Goal: Transaction & Acquisition: Purchase product/service

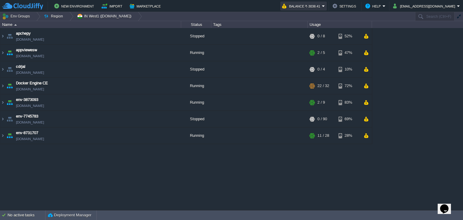
click at [320, 6] on button "Balance ₹-3038.41" at bounding box center [302, 5] width 40 height 7
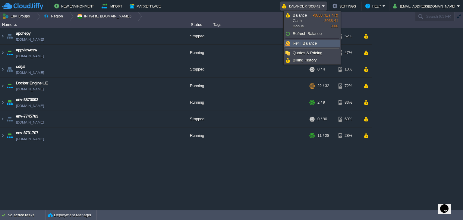
click at [310, 44] on span "Refill Balance" at bounding box center [305, 43] width 24 height 5
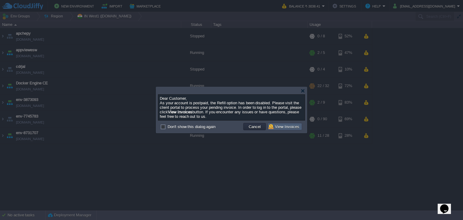
click at [276, 127] on button "View Invoices" at bounding box center [285, 126] width 33 height 5
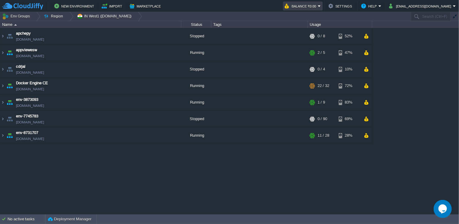
click at [318, 5] on button "Balance ₹0.00" at bounding box center [301, 5] width 33 height 7
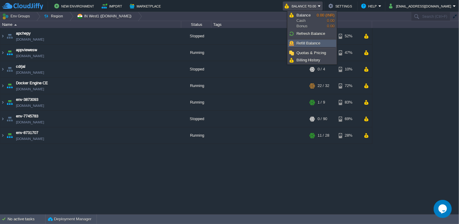
click at [310, 43] on span "Refill Balance" at bounding box center [308, 43] width 24 height 5
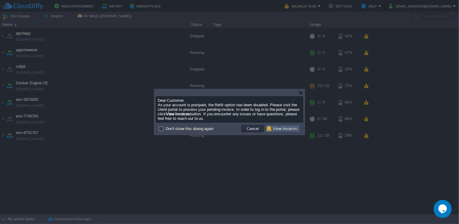
click at [275, 129] on button "View Invoices" at bounding box center [282, 128] width 33 height 5
